Goal: Find specific page/section: Locate a particular part of the current website

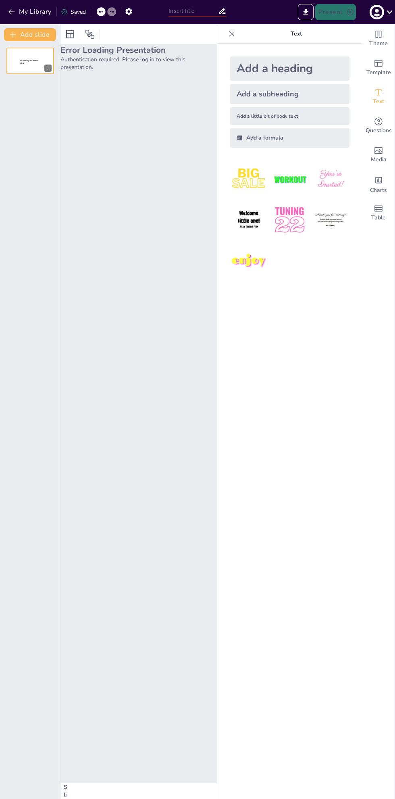
click at [103, 70] on p "Authentication required. Please log in to view this presentation." at bounding box center [139, 63] width 157 height 15
click at [36, 54] on icon at bounding box center [35, 54] width 5 height 5
click at [33, 103] on div at bounding box center [30, 90] width 48 height 27
click at [35, 55] on icon at bounding box center [35, 54] width 5 height 5
click at [36, 115] on icon at bounding box center [35, 114] width 5 height 5
